Goal: Task Accomplishment & Management: Manage account settings

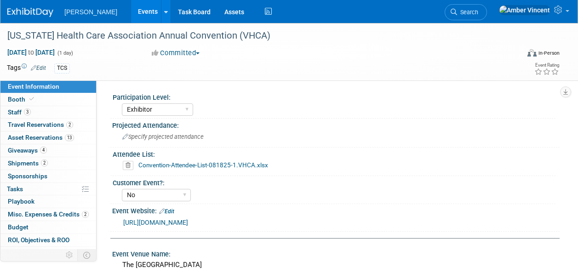
select select "Exhibitor"
select select "No"
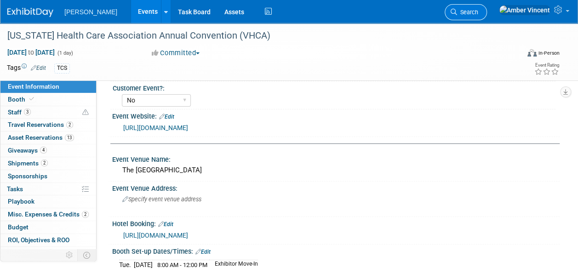
click at [487, 7] on link "Search" at bounding box center [466, 12] width 42 height 16
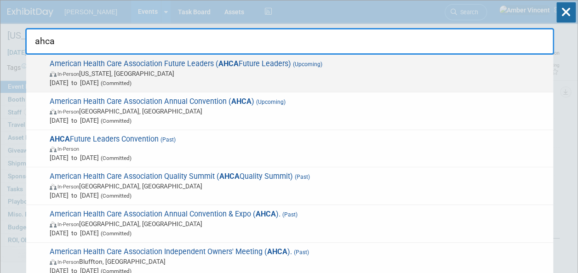
type input "ahca"
click at [225, 69] on span "In-Person Washington, DC" at bounding box center [299, 73] width 499 height 9
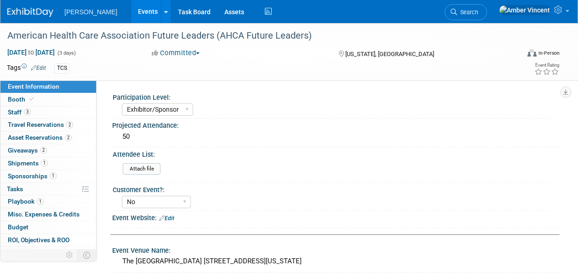
select select "Exhibitor/Sponsor"
select select "No"
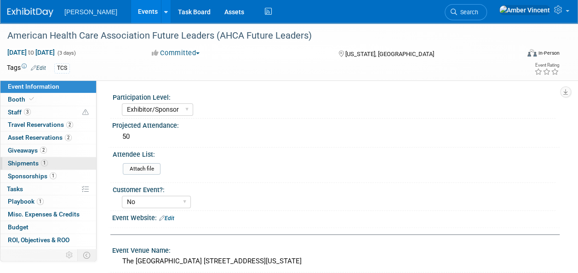
click at [32, 160] on span "Shipments 1" at bounding box center [28, 163] width 40 height 7
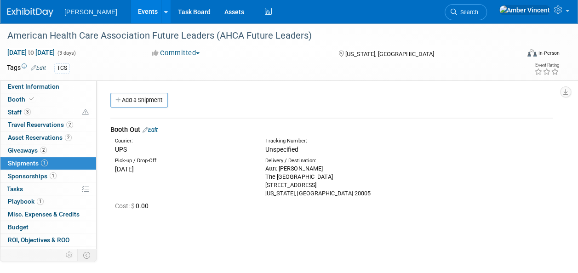
click at [157, 129] on link "Edit" at bounding box center [150, 129] width 15 height 7
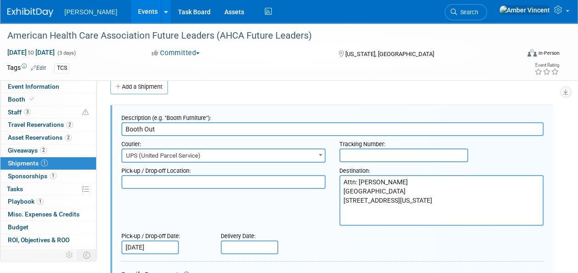
click at [366, 151] on input "text" at bounding box center [403, 156] width 129 height 14
paste input "1Z3376610247527980"
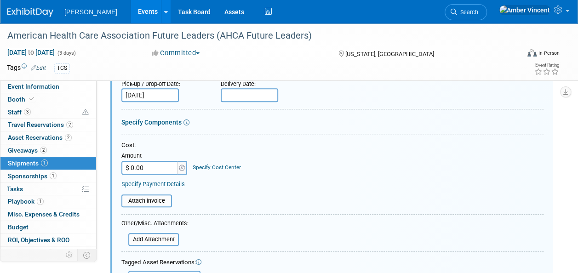
scroll to position [151, 0]
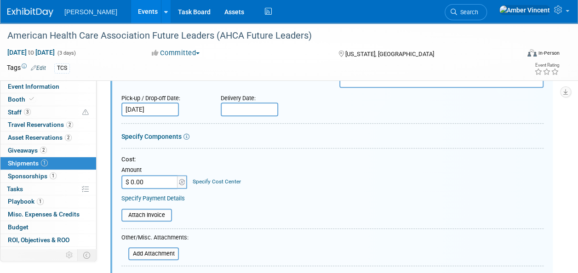
type input "1Z3376610247527980"
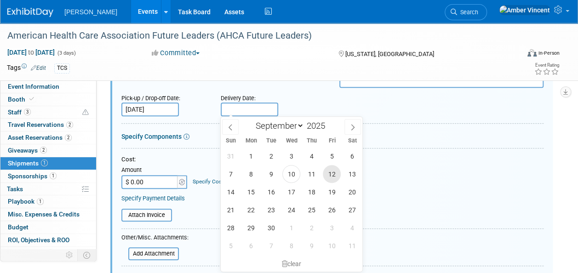
click at [338, 174] on span "12" at bounding box center [332, 174] width 18 height 18
type input "Sep 12, 2025"
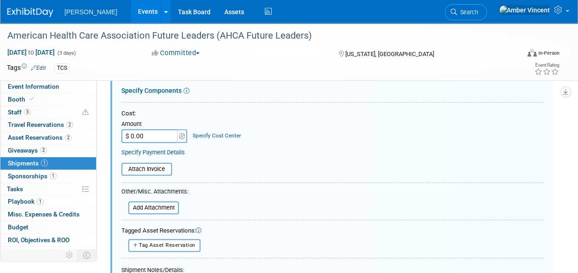
scroll to position [105, 0]
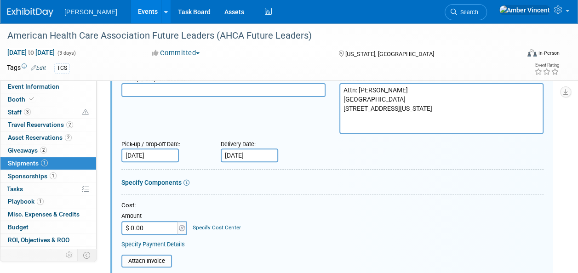
click at [252, 151] on input "Sep 12, 2025" at bounding box center [249, 156] width 57 height 14
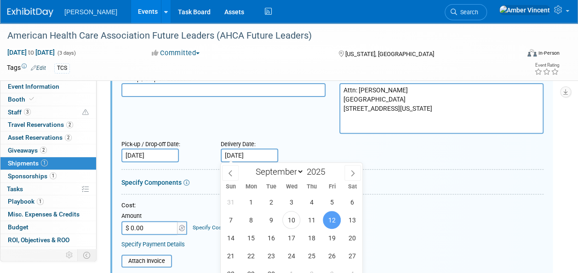
click at [165, 157] on input "Sep 11, 2025" at bounding box center [149, 156] width 57 height 14
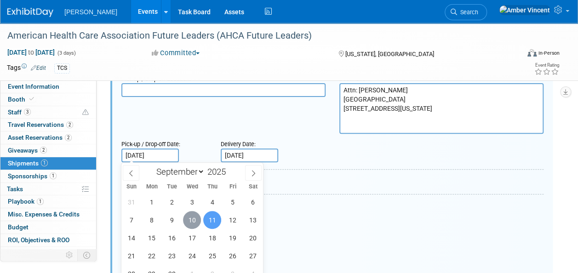
click at [187, 223] on span "10" at bounding box center [192, 220] width 18 height 18
type input "Sep 10, 2025"
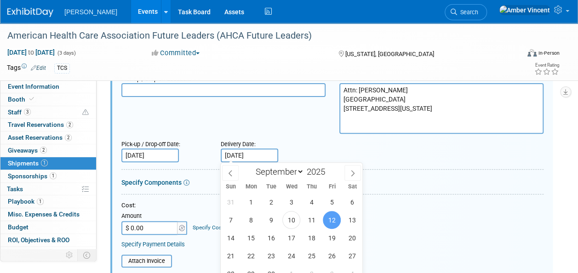
click at [233, 153] on input "Sep 12, 2025" at bounding box center [249, 156] width 57 height 14
click at [302, 137] on div "Delivery Date:" at bounding box center [268, 142] width 95 height 12
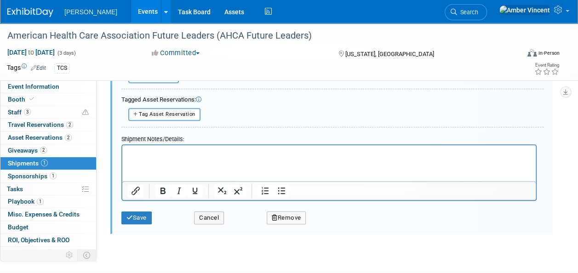
scroll to position [335, 0]
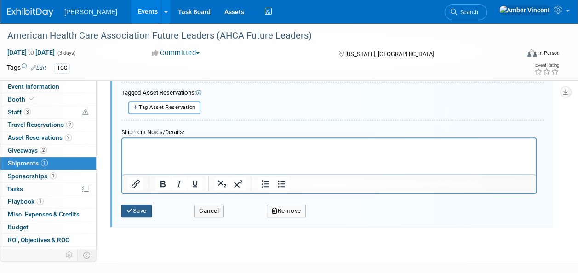
click at [139, 215] on button "Save" at bounding box center [136, 211] width 30 height 13
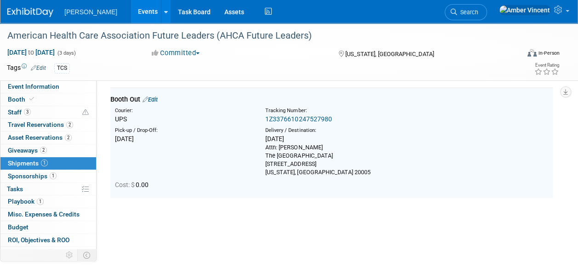
scroll to position [13, 0]
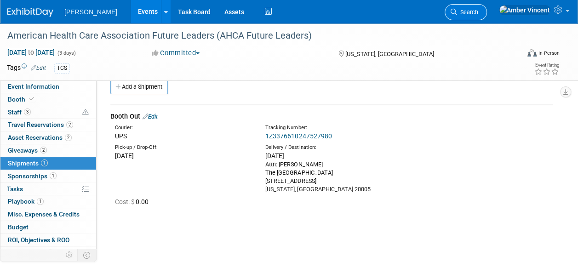
click at [487, 18] on link "Search" at bounding box center [466, 12] width 42 height 16
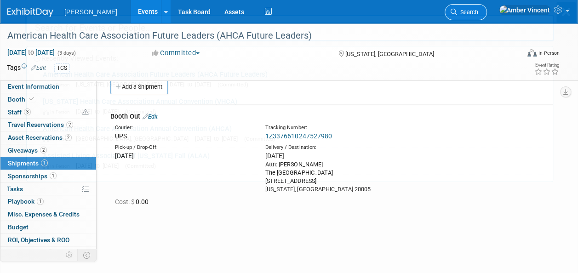
scroll to position [0, 0]
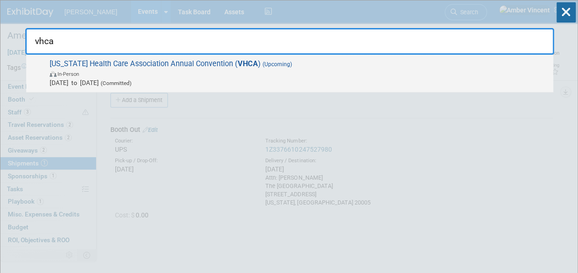
type input "vhca"
click at [386, 61] on span "Virginia Health Care Association Annual Convention ( VHCA ) (Upcoming) In-Perso…" at bounding box center [298, 73] width 502 height 28
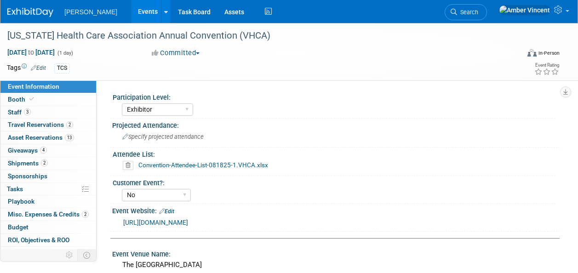
select select "Exhibitor"
select select "No"
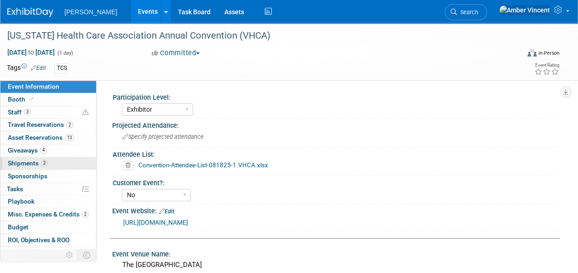
click at [37, 158] on link "2 Shipments 2" at bounding box center [48, 163] width 96 height 12
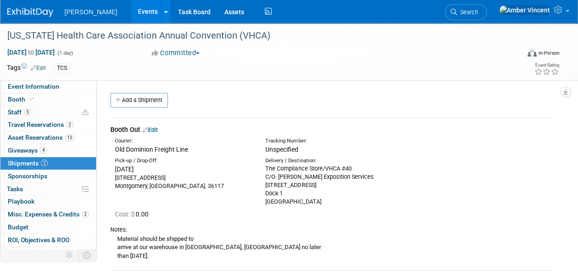
scroll to position [92, 0]
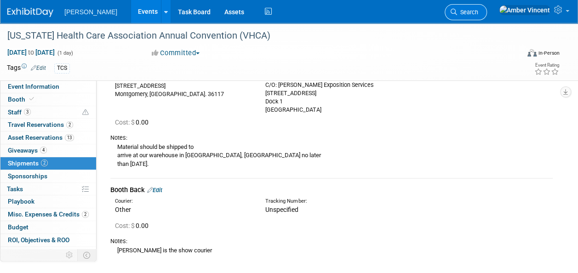
click at [487, 18] on link "Search" at bounding box center [466, 12] width 42 height 16
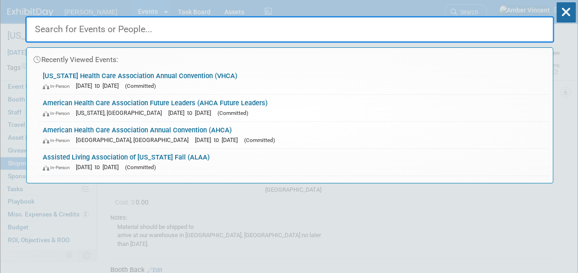
scroll to position [0, 0]
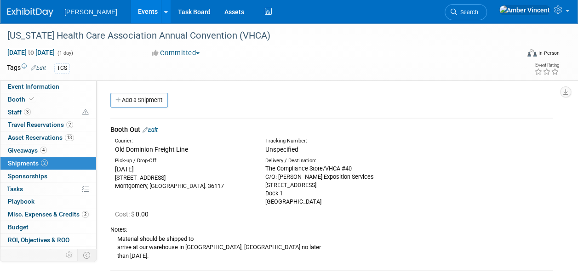
click at [277, 150] on span "Unspecified" at bounding box center [281, 149] width 33 height 7
click at [152, 128] on link "Edit" at bounding box center [150, 129] width 15 height 7
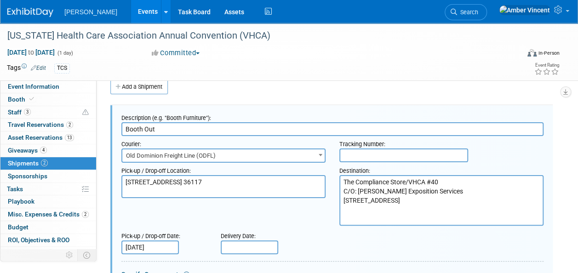
click at [417, 154] on input "text" at bounding box center [403, 156] width 129 height 14
paste input "78067975165"
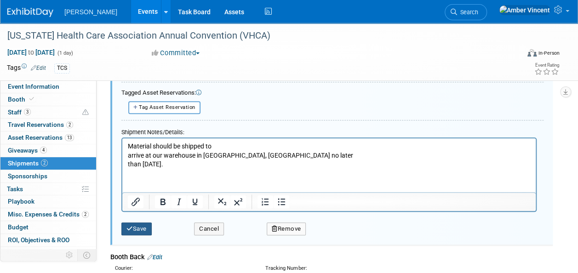
type input "78067975165"
click at [143, 223] on button "Save" at bounding box center [136, 229] width 30 height 13
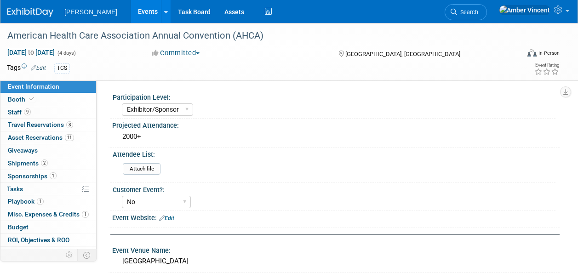
select select "Exhibitor/Sponsor"
select select "No"
